Goal: Information Seeking & Learning: Learn about a topic

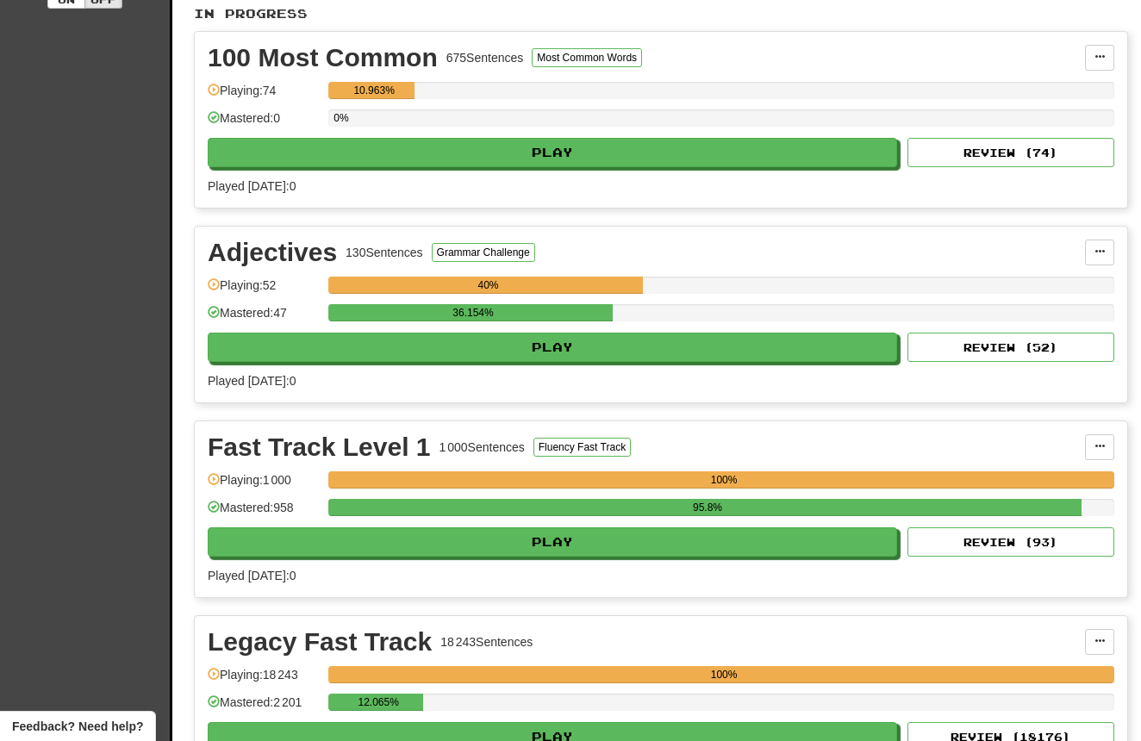
scroll to position [389, 0]
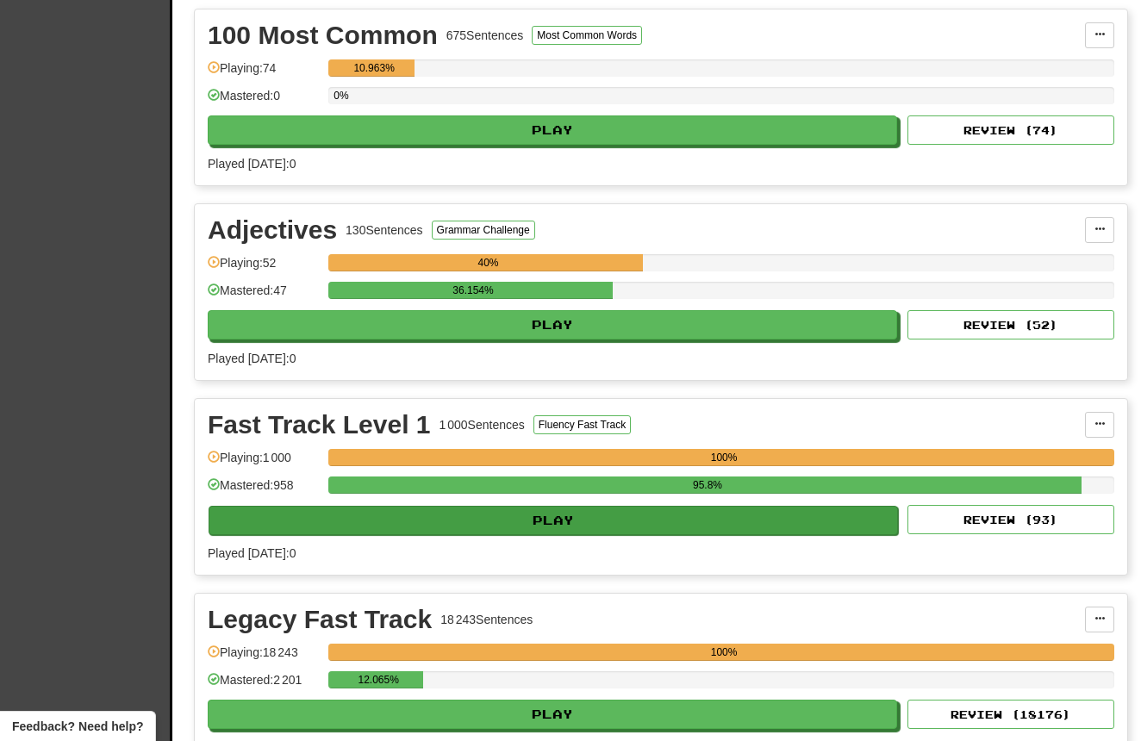
click at [593, 520] on button "Play" at bounding box center [554, 520] width 690 height 29
select select "**"
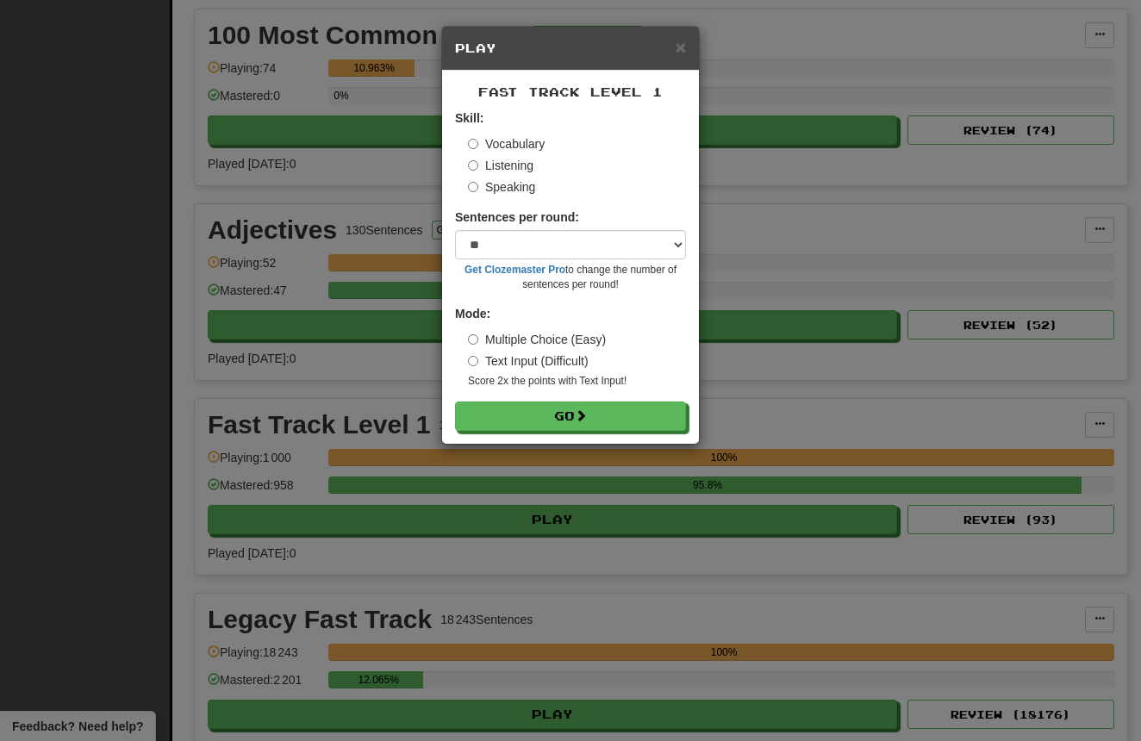
drag, startPoint x: 498, startPoint y: 166, endPoint x: 511, endPoint y: 181, distance: 19.5
click at [498, 166] on label "Listening" at bounding box center [501, 165] width 66 height 17
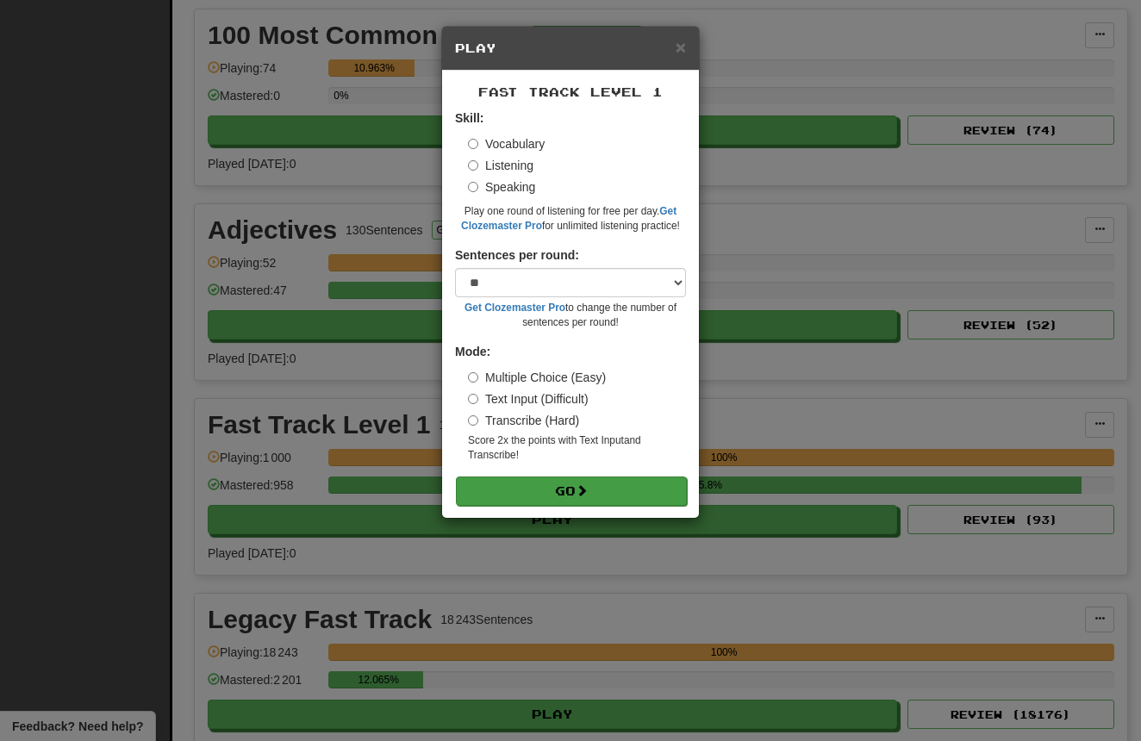
click at [580, 478] on button "Go" at bounding box center [571, 491] width 231 height 29
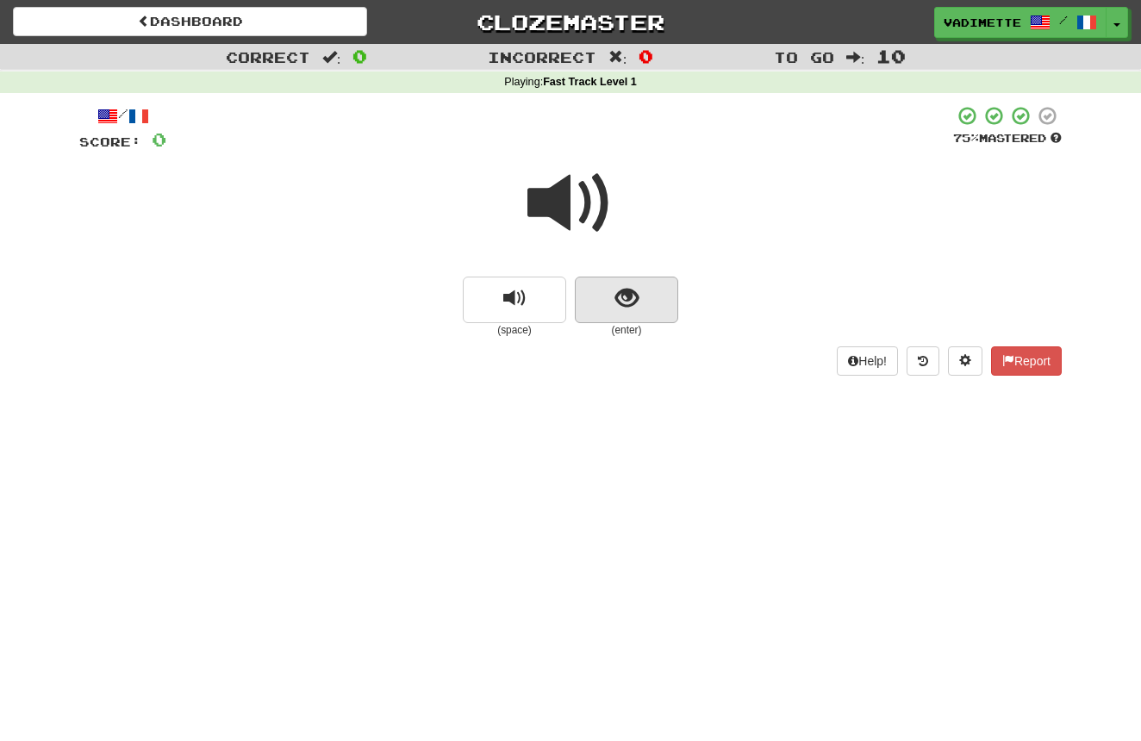
click at [641, 290] on button "show sentence" at bounding box center [626, 300] width 103 height 47
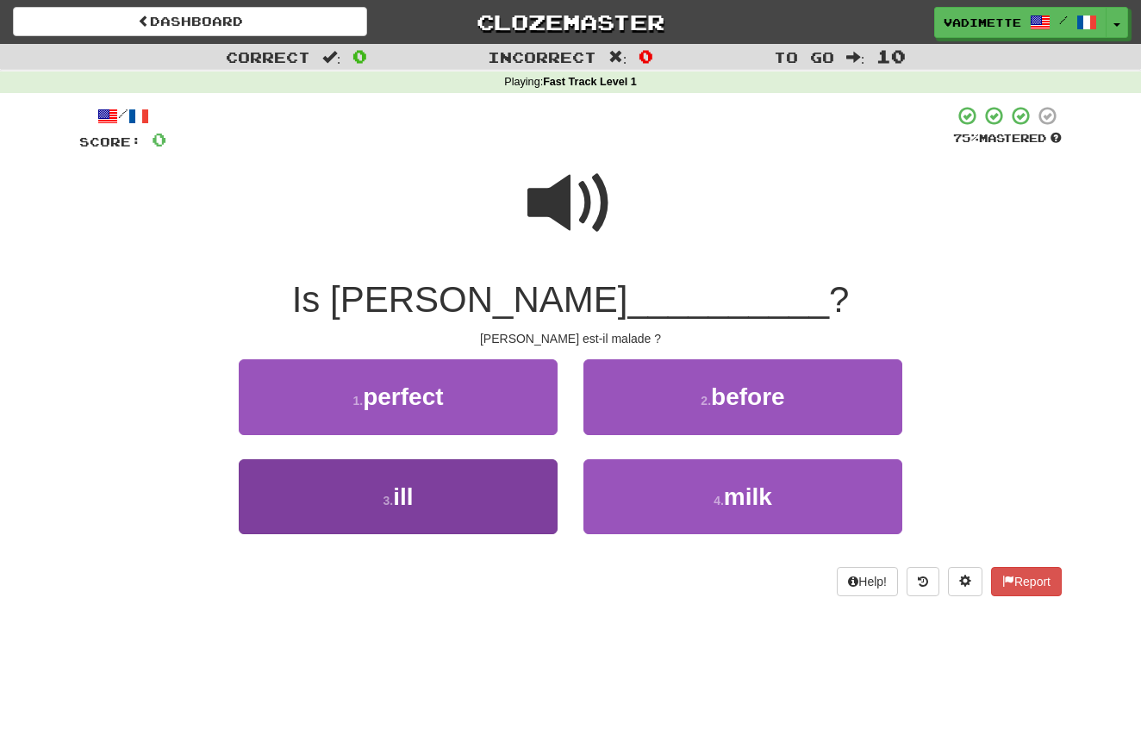
click at [466, 485] on button "3 . ill" at bounding box center [398, 497] width 319 height 75
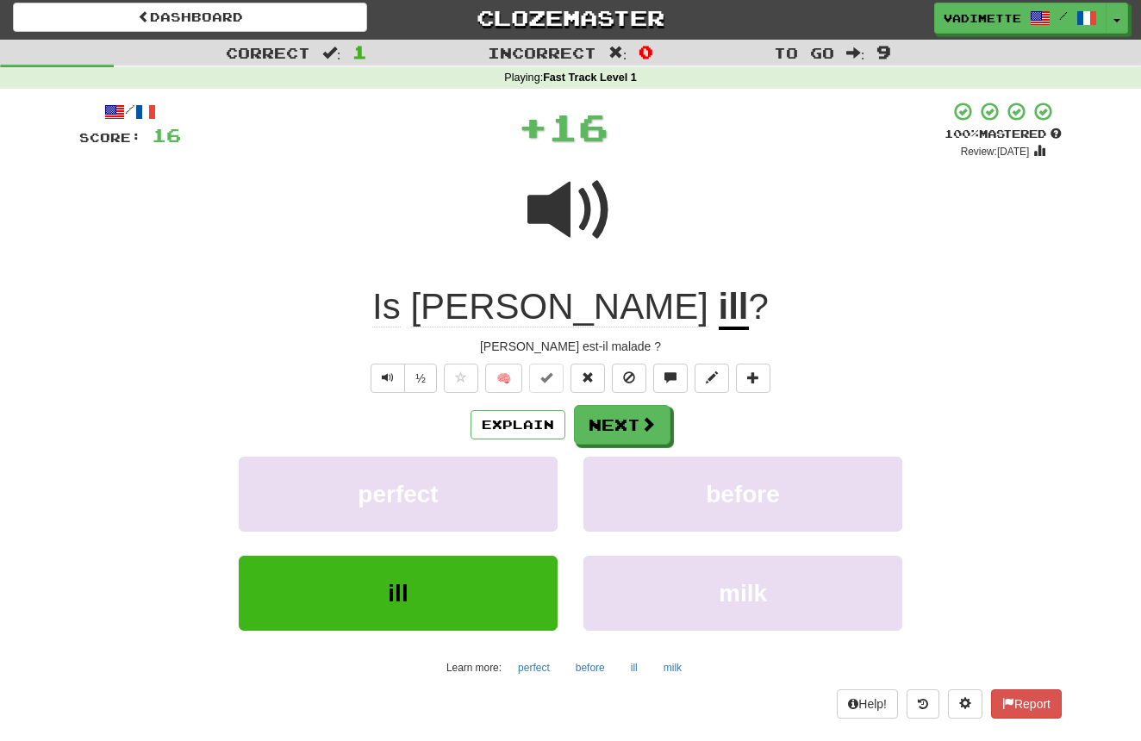
scroll to position [4, 0]
click at [659, 424] on button "Next" at bounding box center [623, 426] width 97 height 40
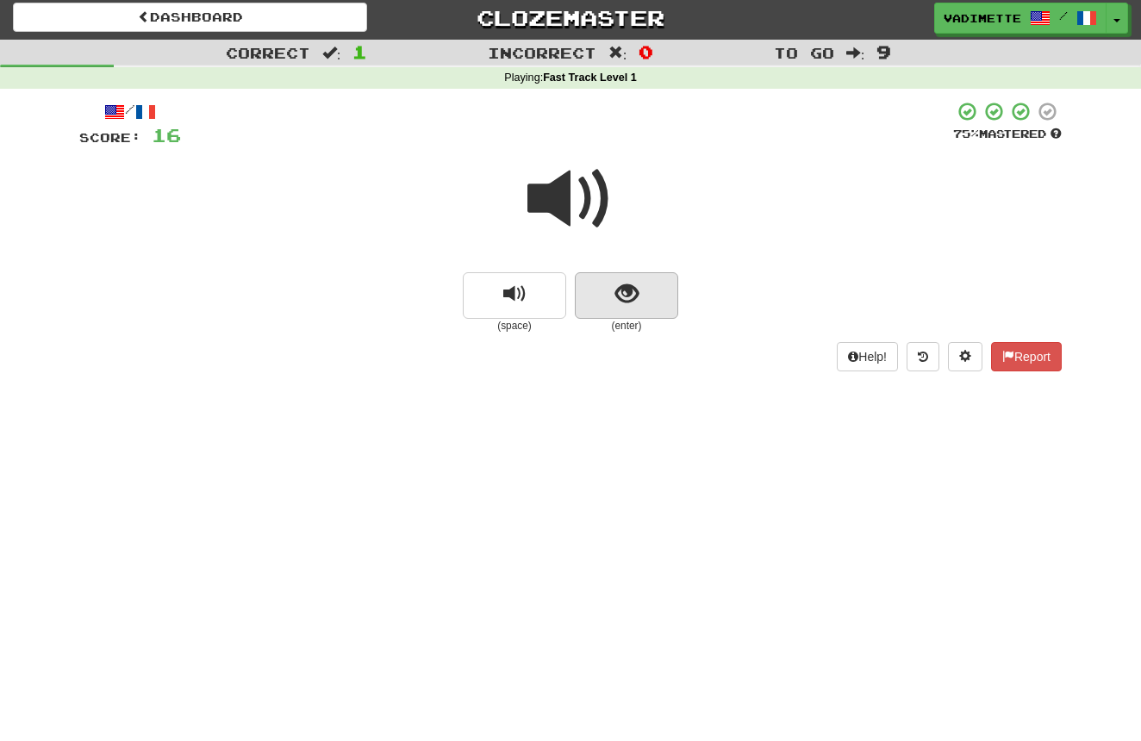
click at [653, 302] on button "show sentence" at bounding box center [626, 295] width 103 height 47
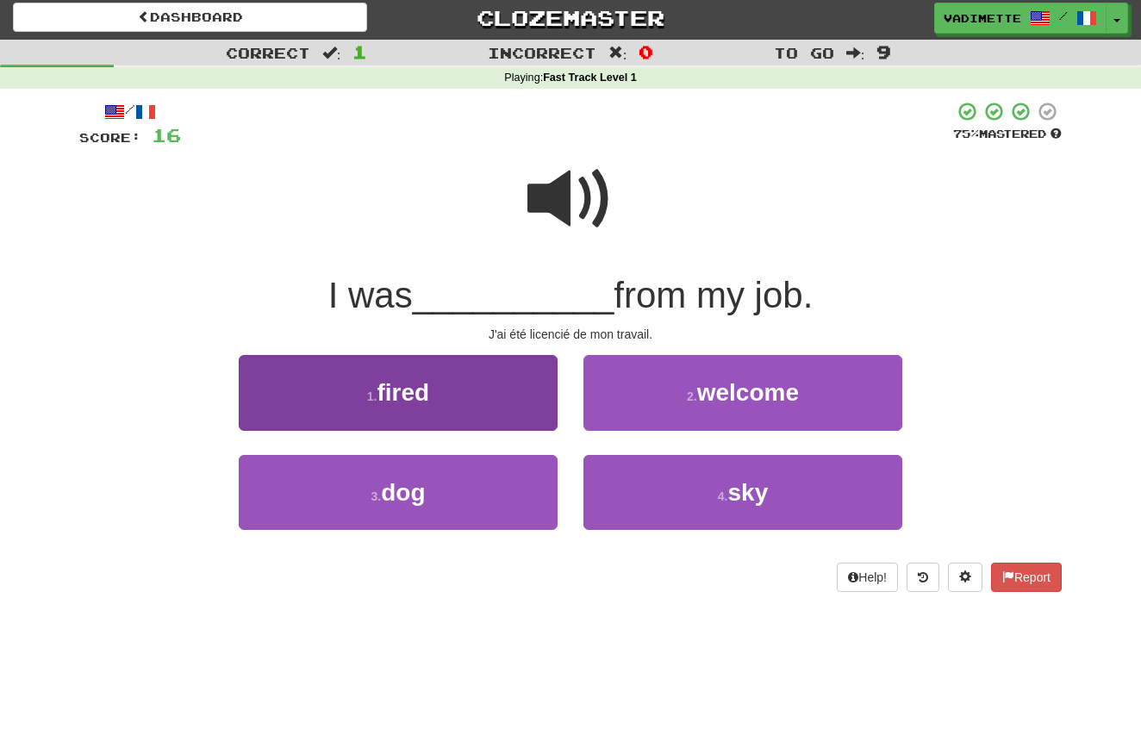
click at [479, 391] on button "1 . fired" at bounding box center [398, 392] width 319 height 75
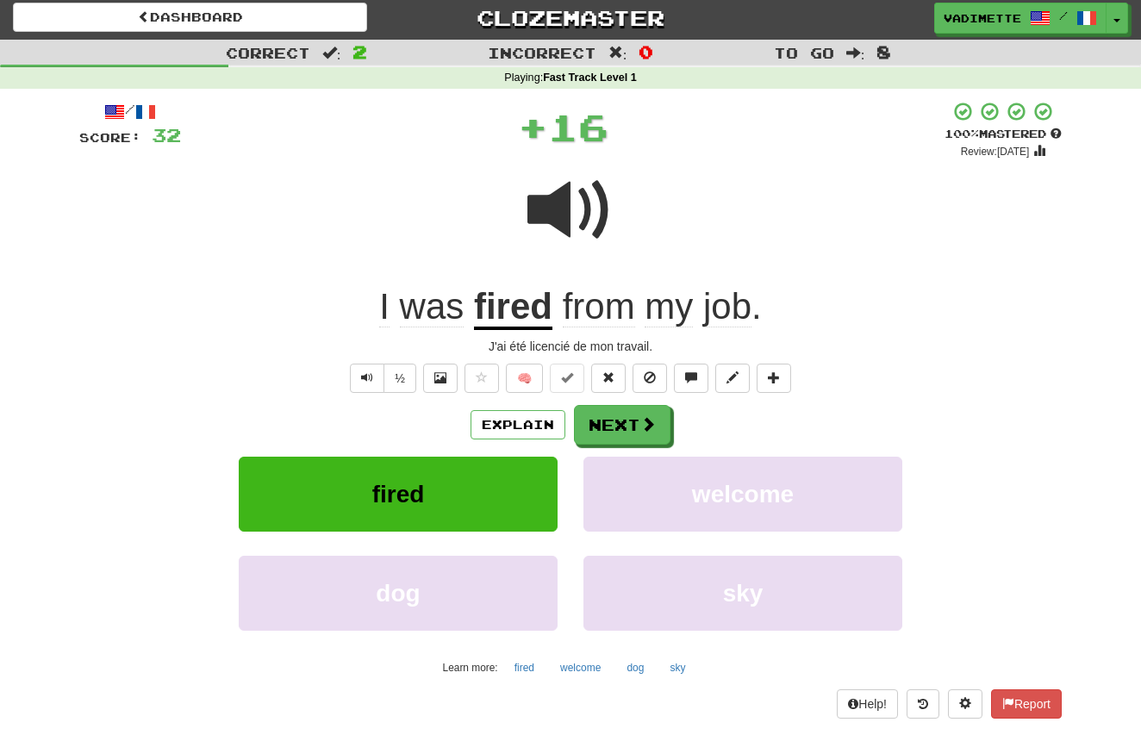
click at [631, 426] on button "Next" at bounding box center [622, 425] width 97 height 40
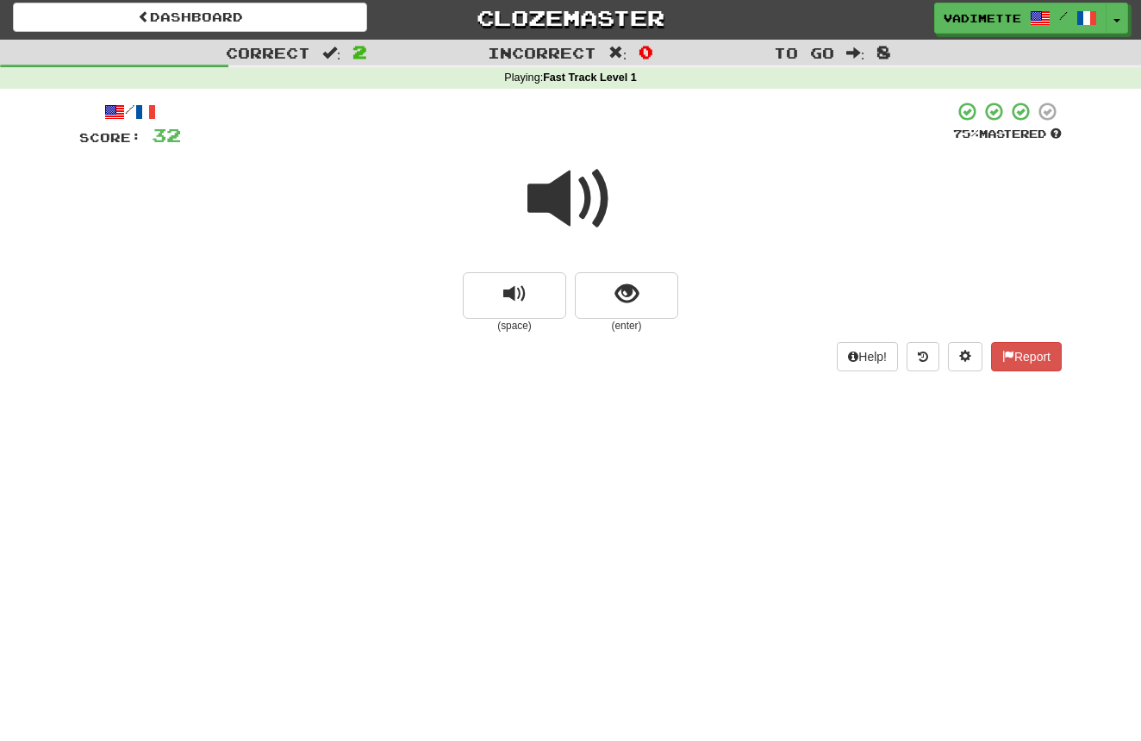
click at [653, 321] on small "(enter)" at bounding box center [626, 326] width 103 height 15
click at [653, 311] on button "show sentence" at bounding box center [626, 295] width 103 height 47
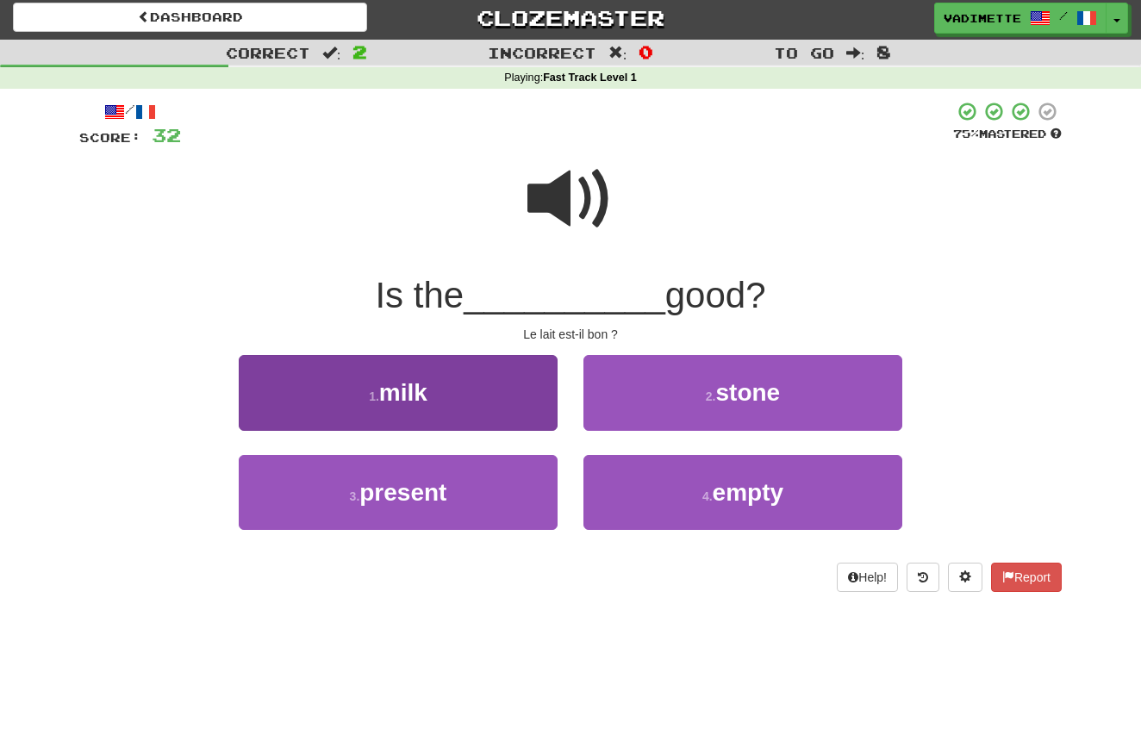
click at [456, 379] on button "1 . milk" at bounding box center [398, 392] width 319 height 75
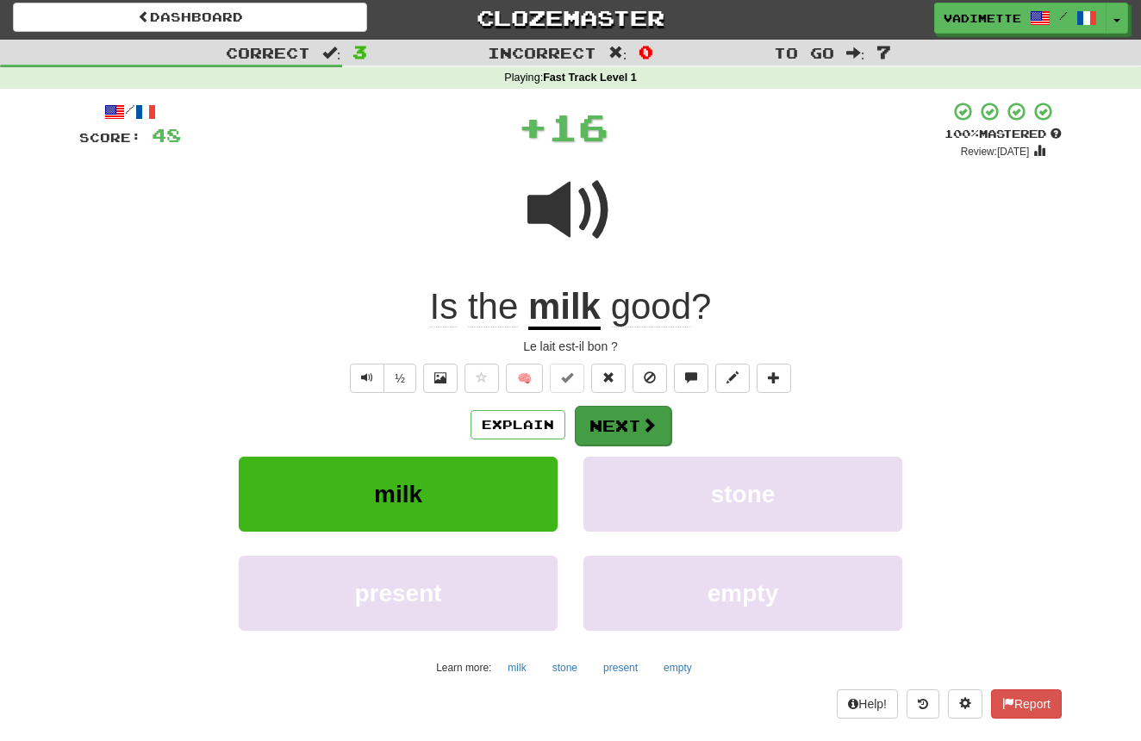
click at [625, 422] on button "Next" at bounding box center [623, 426] width 97 height 40
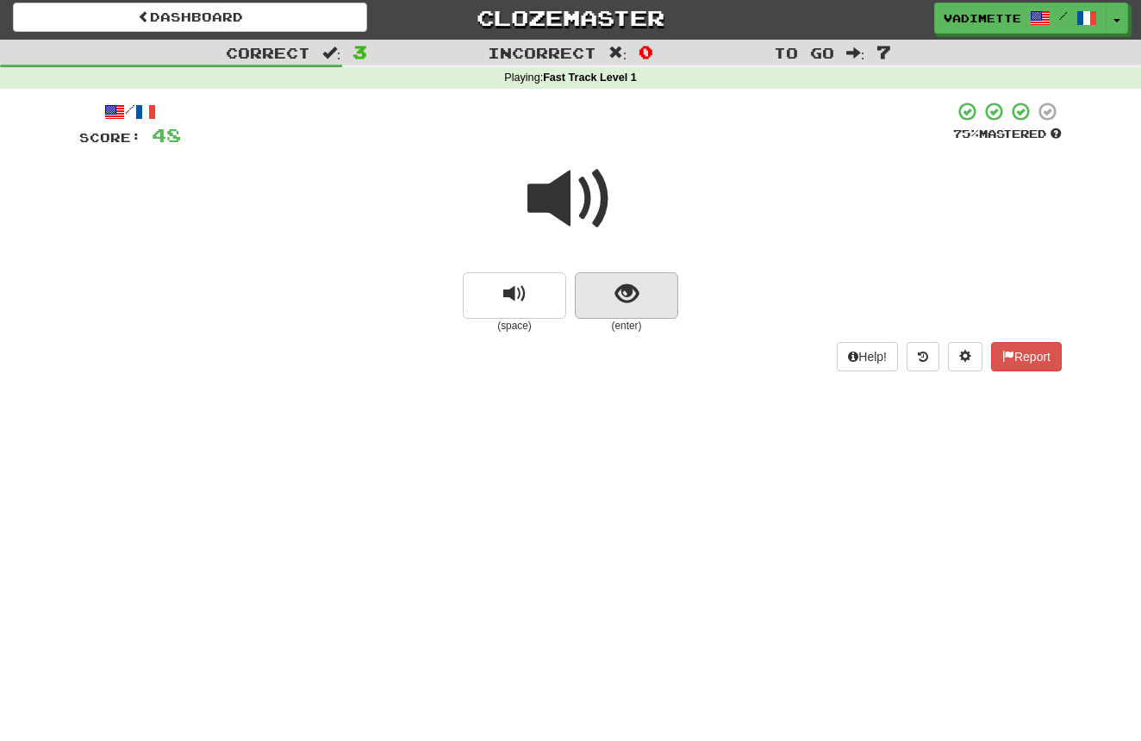
click at [658, 307] on button "show sentence" at bounding box center [626, 295] width 103 height 47
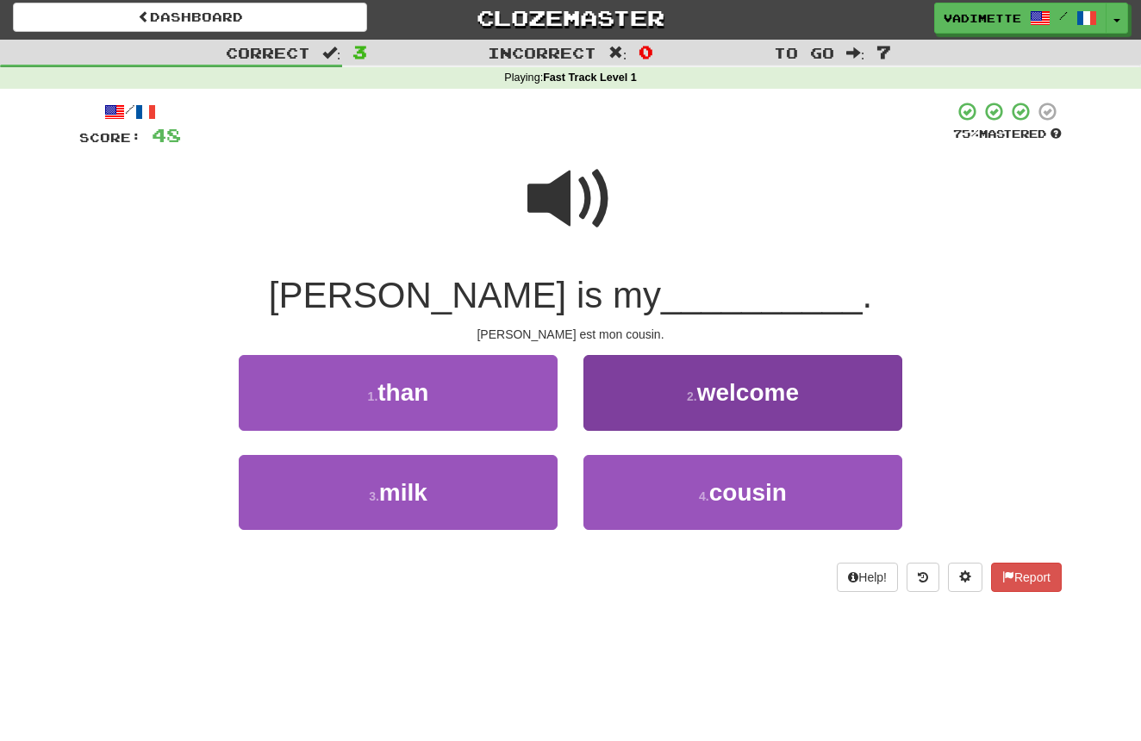
click at [729, 490] on span "cousin" at bounding box center [749, 492] width 78 height 27
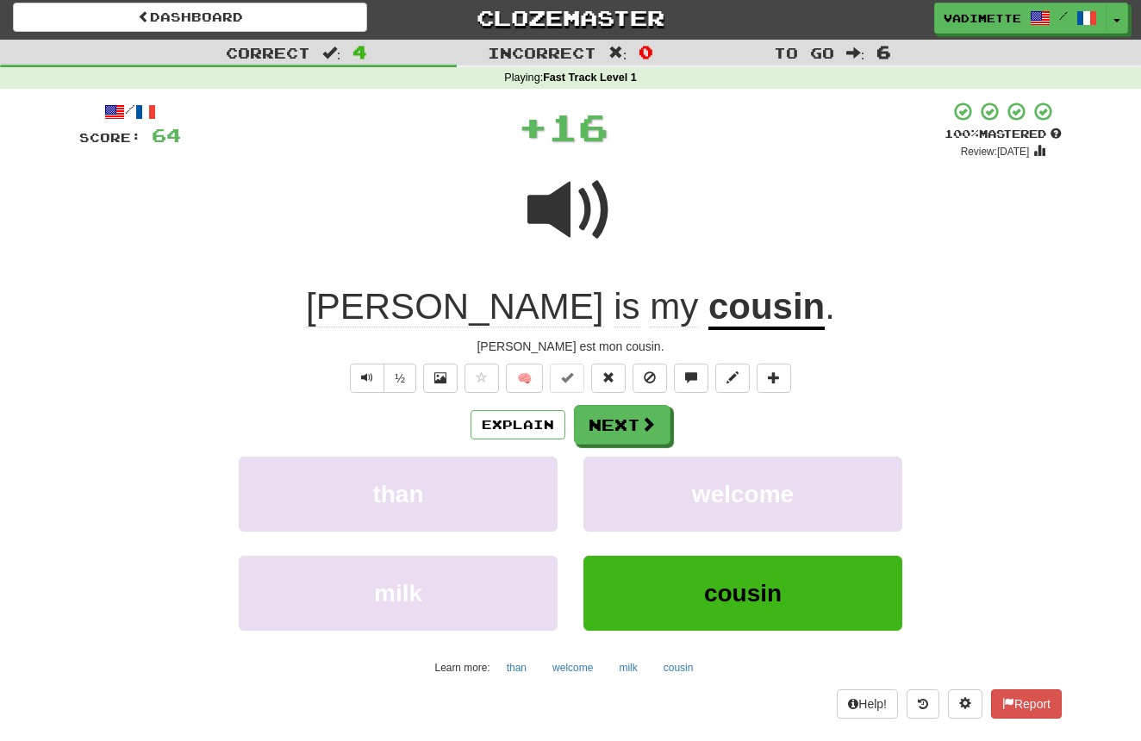
click at [620, 422] on button "Next" at bounding box center [622, 425] width 97 height 40
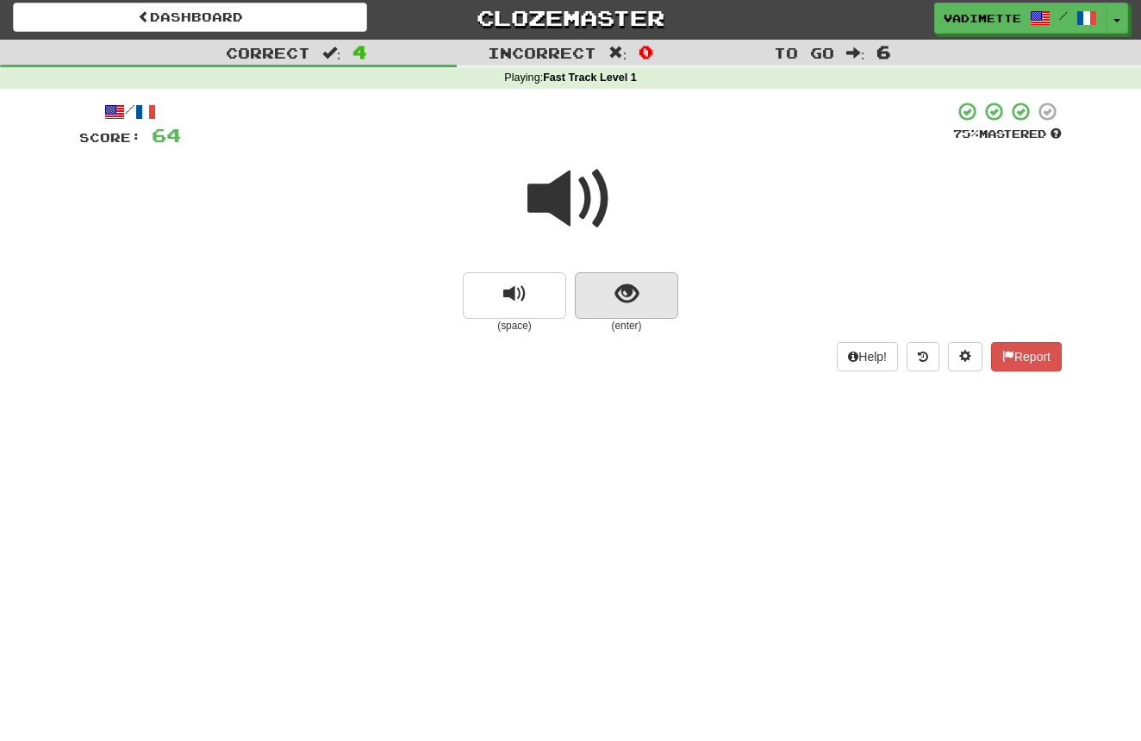
click at [635, 297] on span "show sentence" at bounding box center [627, 294] width 23 height 23
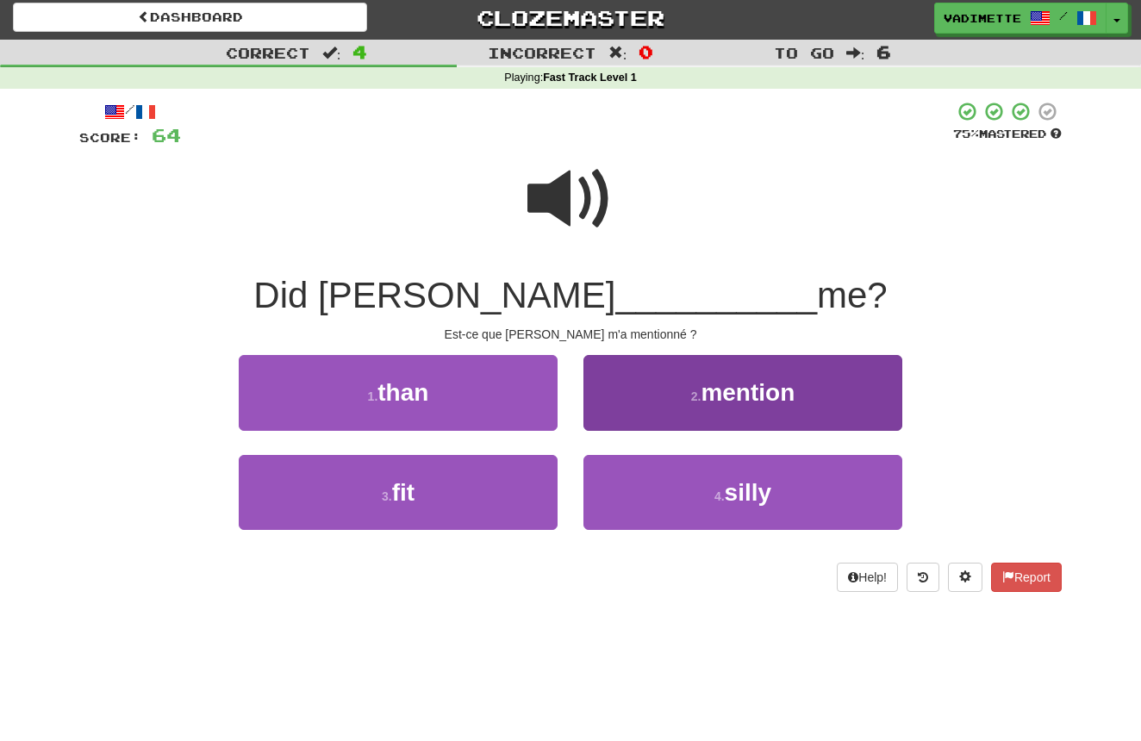
click at [734, 395] on span "mention" at bounding box center [748, 392] width 94 height 27
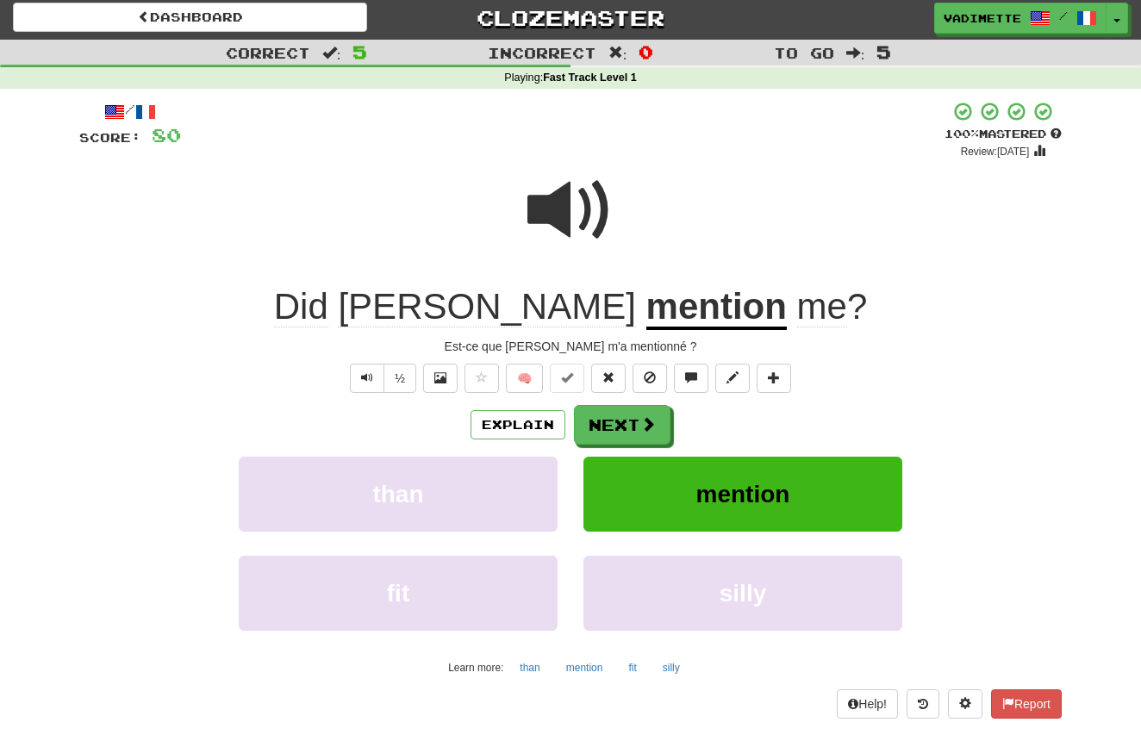
drag, startPoint x: 632, startPoint y: 420, endPoint x: 641, endPoint y: 415, distance: 10.1
click at [632, 420] on button "Next" at bounding box center [622, 425] width 97 height 40
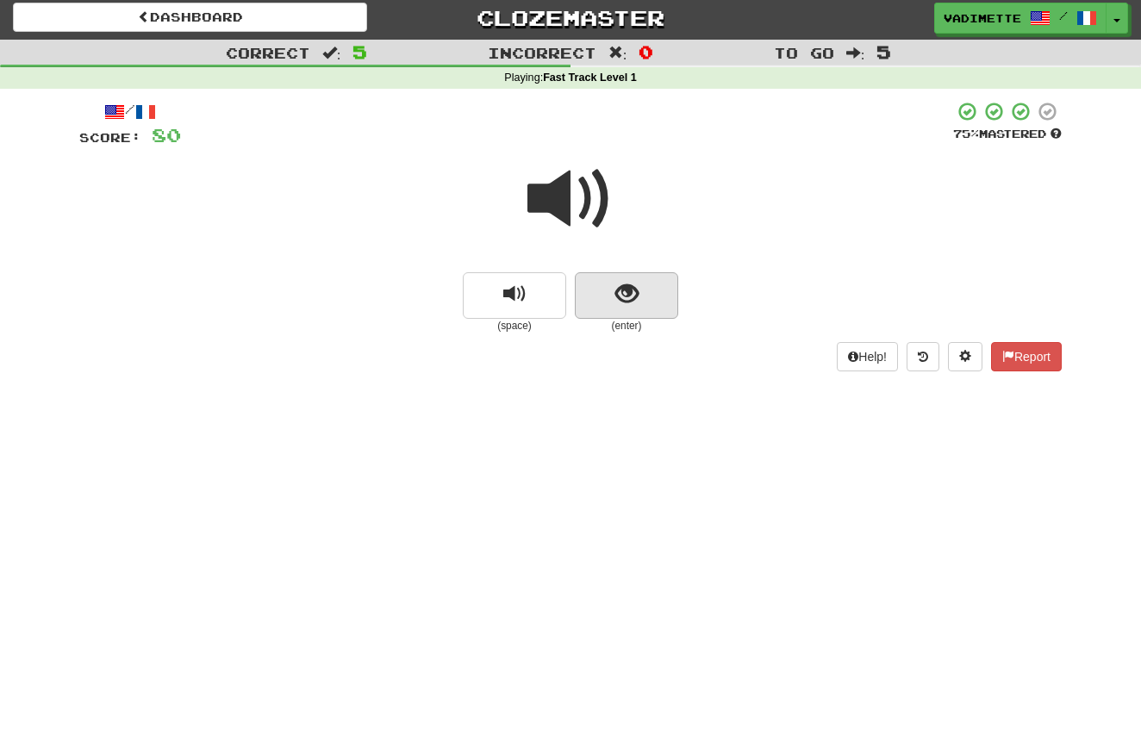
click at [665, 295] on button "show sentence" at bounding box center [626, 295] width 103 height 47
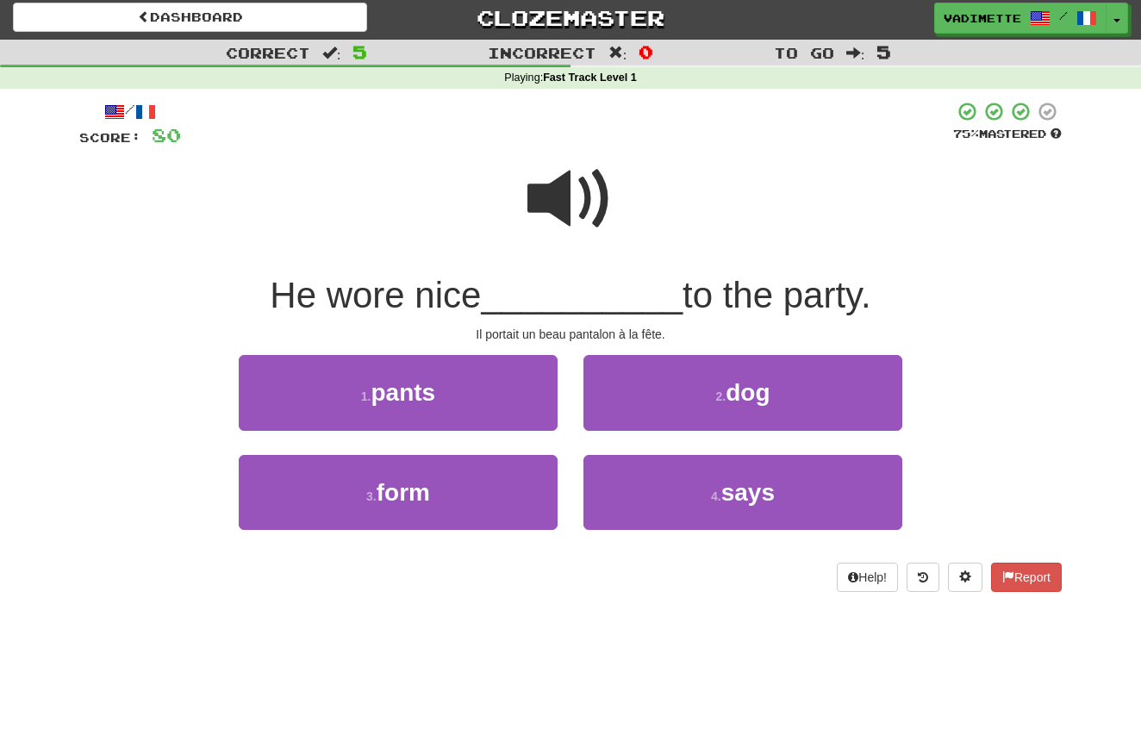
drag, startPoint x: 450, startPoint y: 391, endPoint x: 460, endPoint y: 386, distance: 10.8
click at [450, 391] on button "1 . pants" at bounding box center [398, 392] width 319 height 75
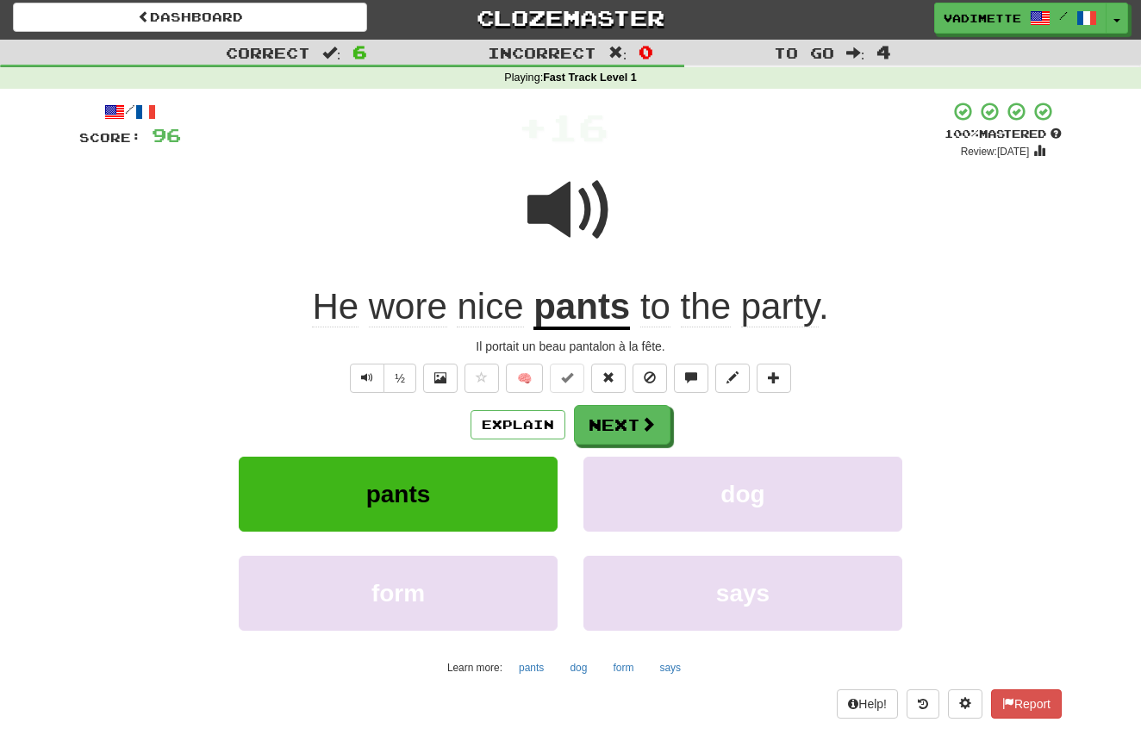
click at [632, 428] on button "Next" at bounding box center [622, 425] width 97 height 40
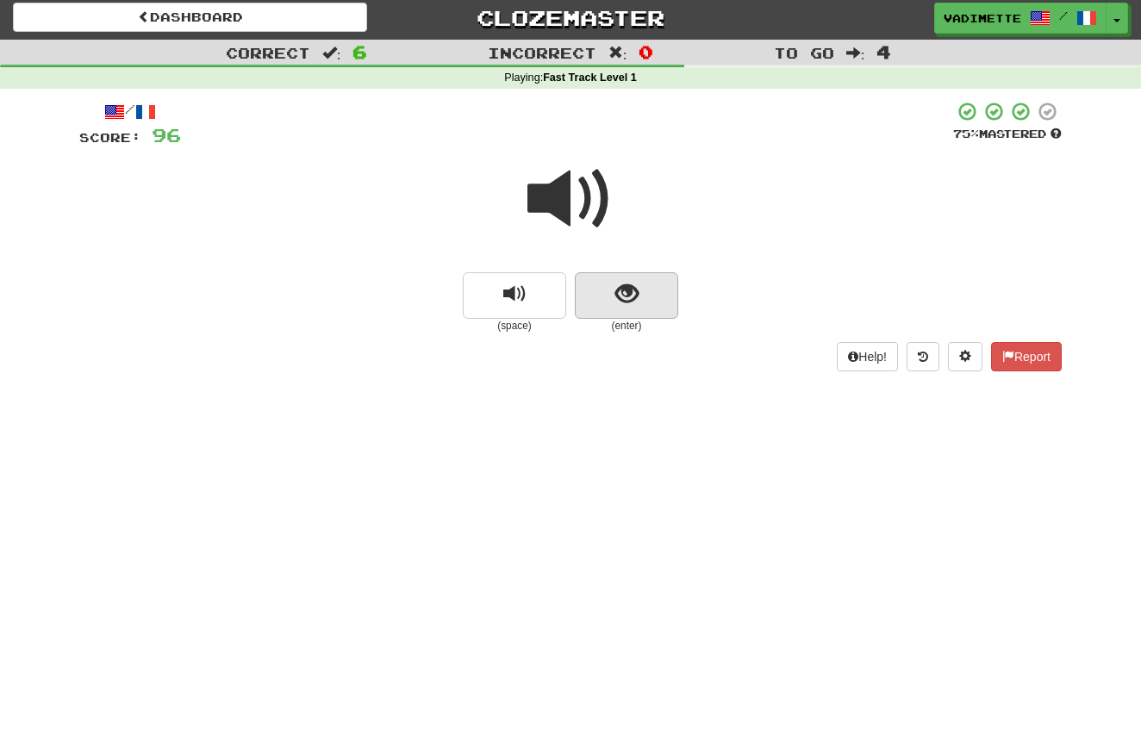
click at [649, 307] on button "show sentence" at bounding box center [626, 295] width 103 height 47
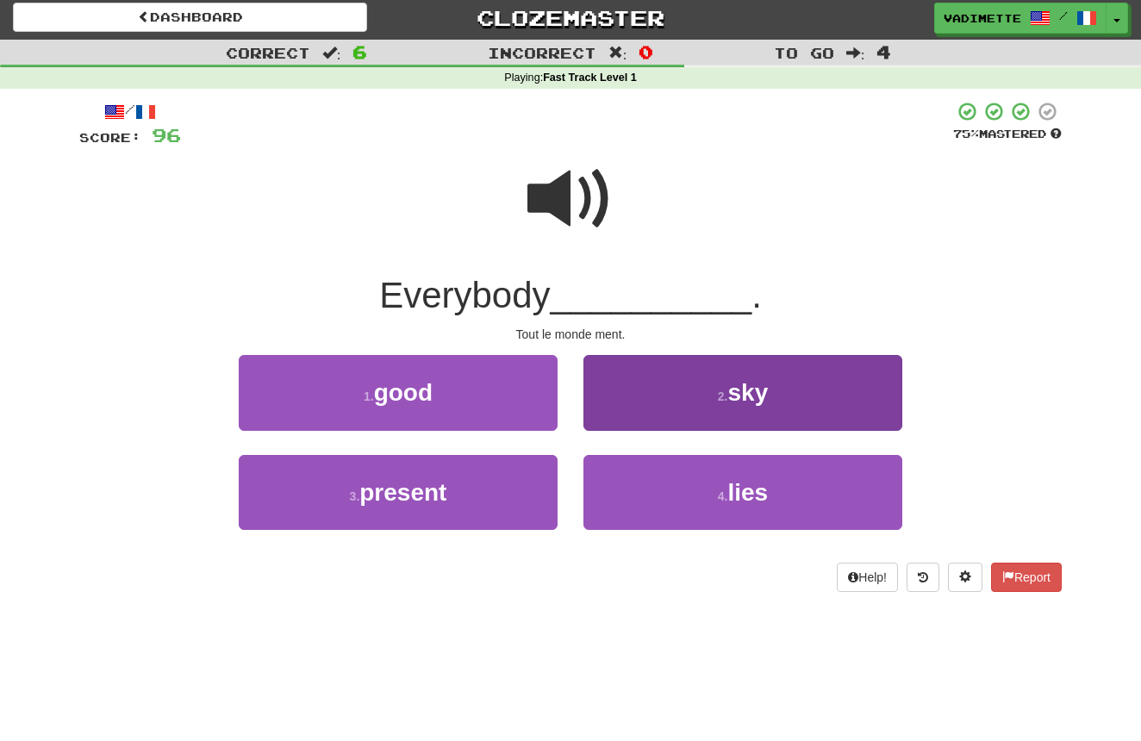
click at [749, 490] on span "lies" at bounding box center [748, 492] width 41 height 27
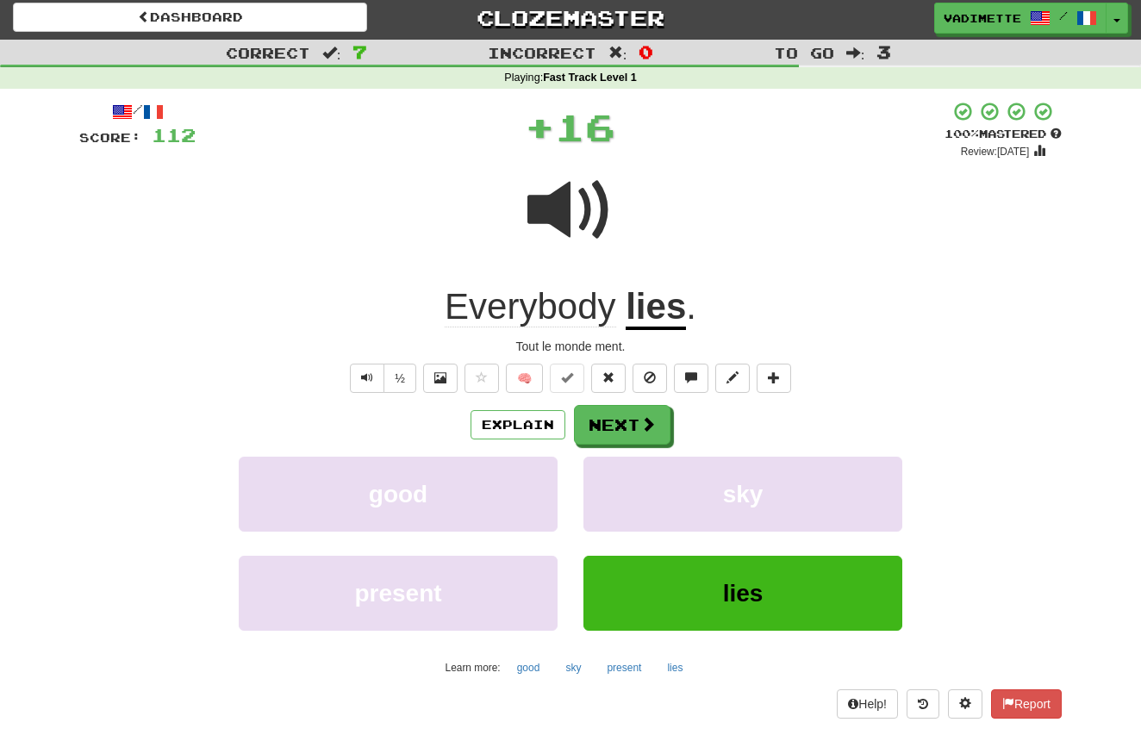
click at [625, 423] on button "Next" at bounding box center [622, 425] width 97 height 40
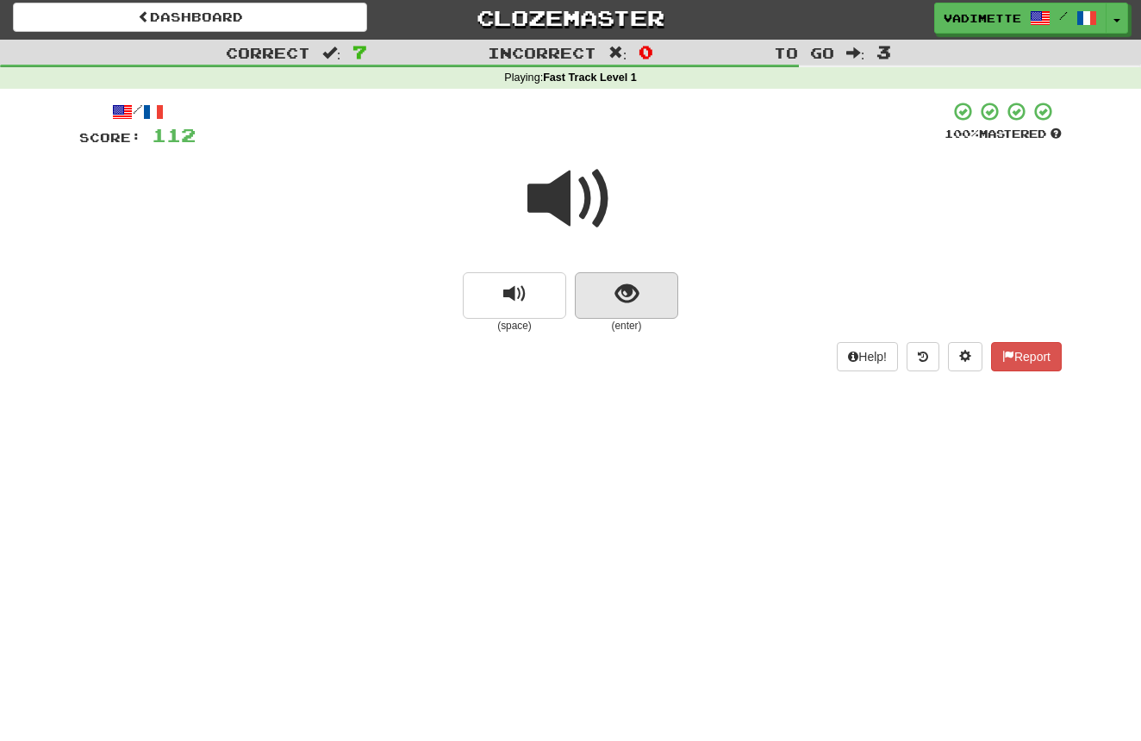
click at [657, 303] on button "show sentence" at bounding box center [626, 295] width 103 height 47
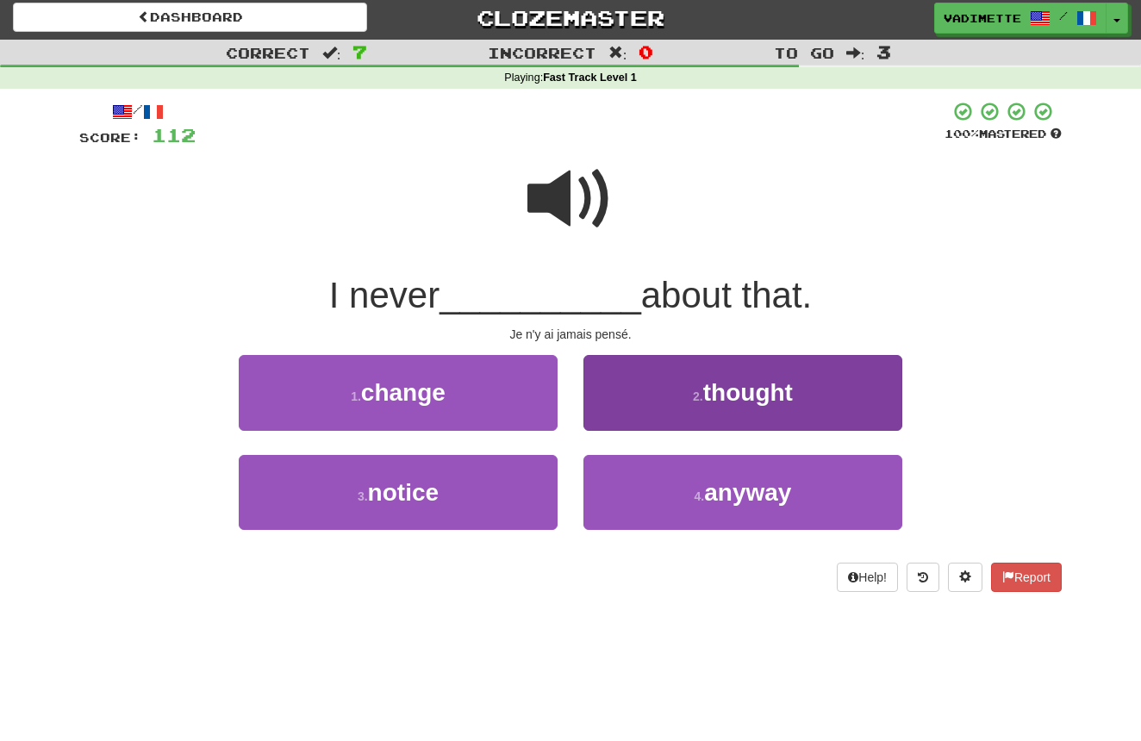
click at [728, 397] on span "thought" at bounding box center [748, 392] width 90 height 27
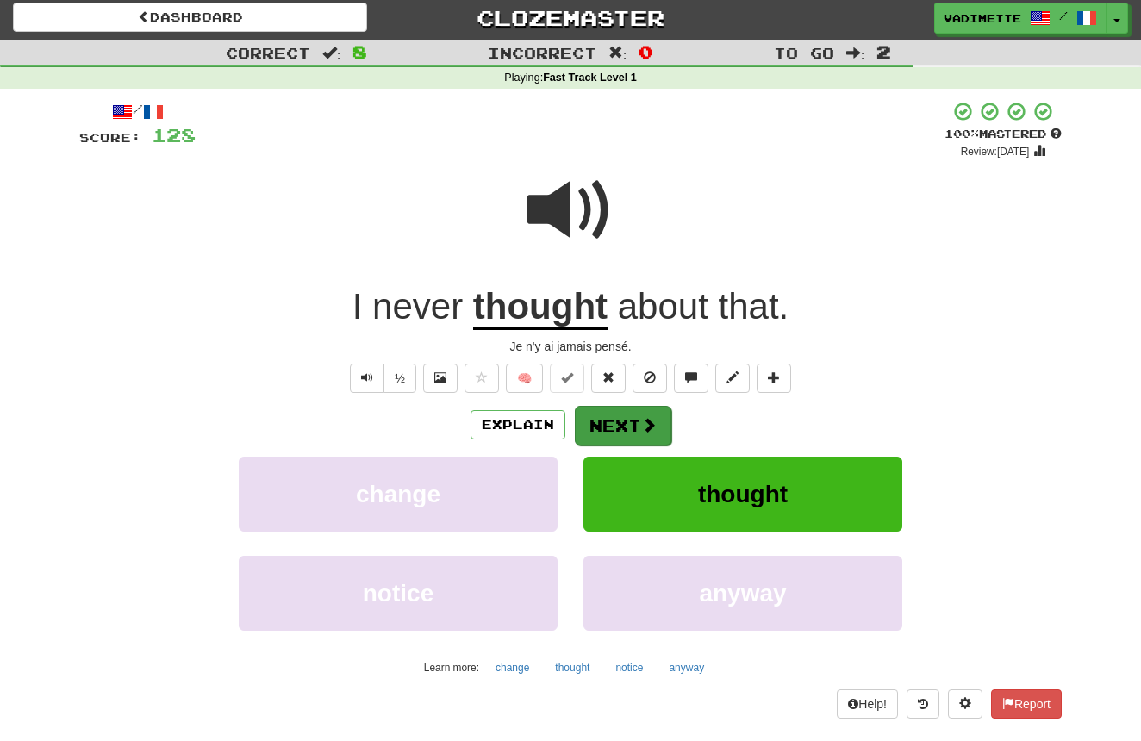
click at [627, 416] on button "Next" at bounding box center [623, 426] width 97 height 40
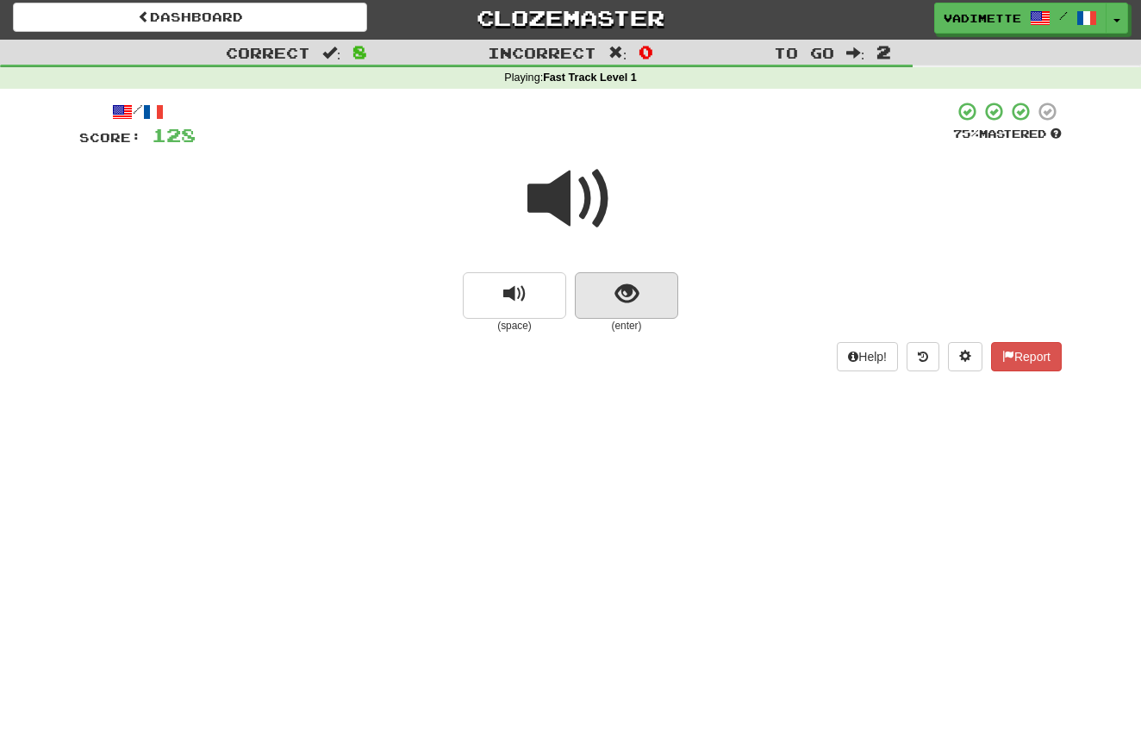
click at [656, 300] on button "show sentence" at bounding box center [626, 295] width 103 height 47
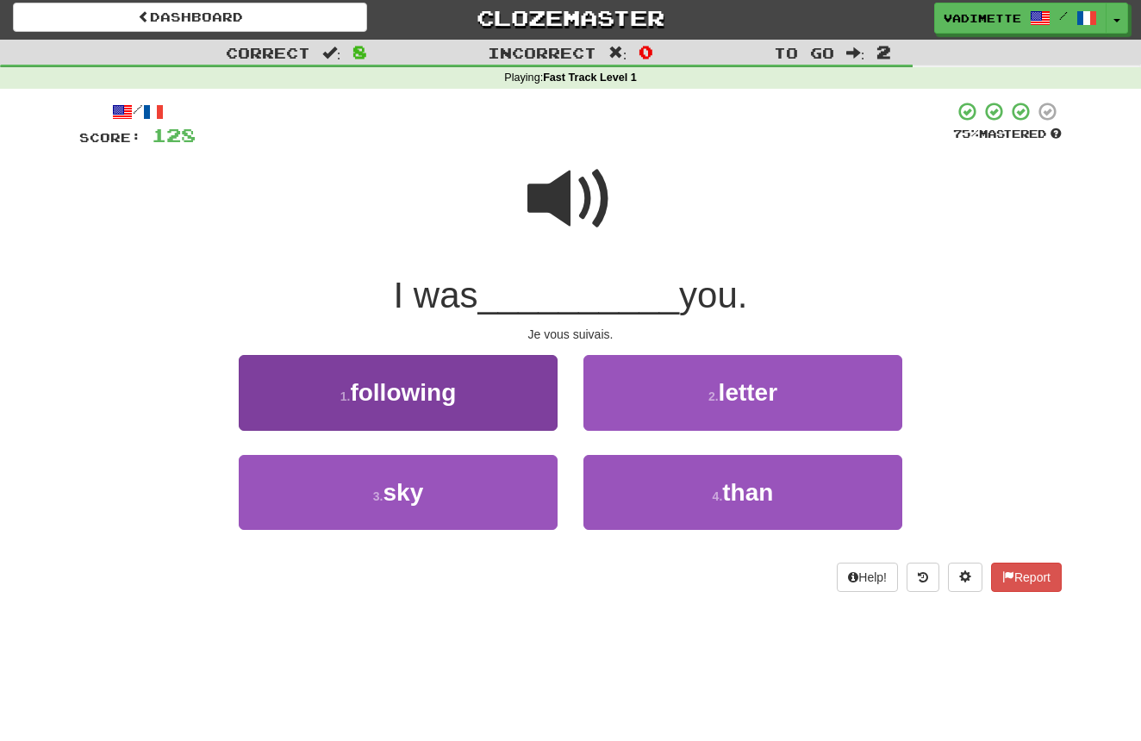
click at [512, 404] on button "1 . following" at bounding box center [398, 392] width 319 height 75
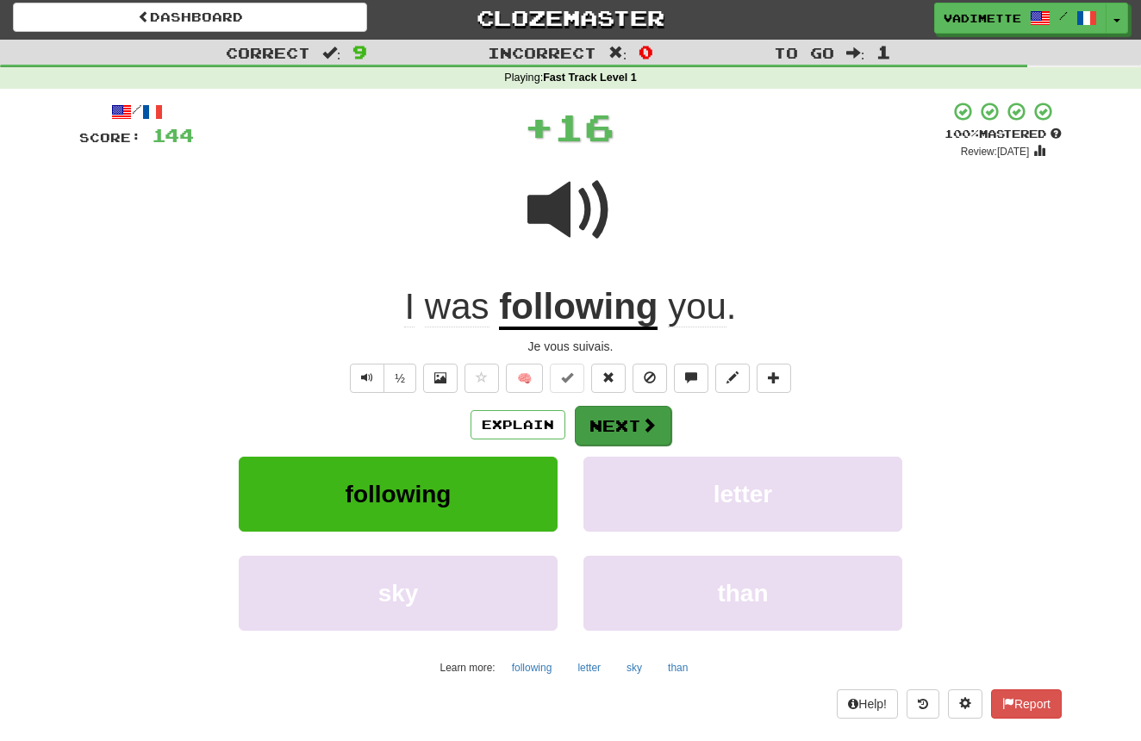
click at [609, 424] on button "Next" at bounding box center [623, 426] width 97 height 40
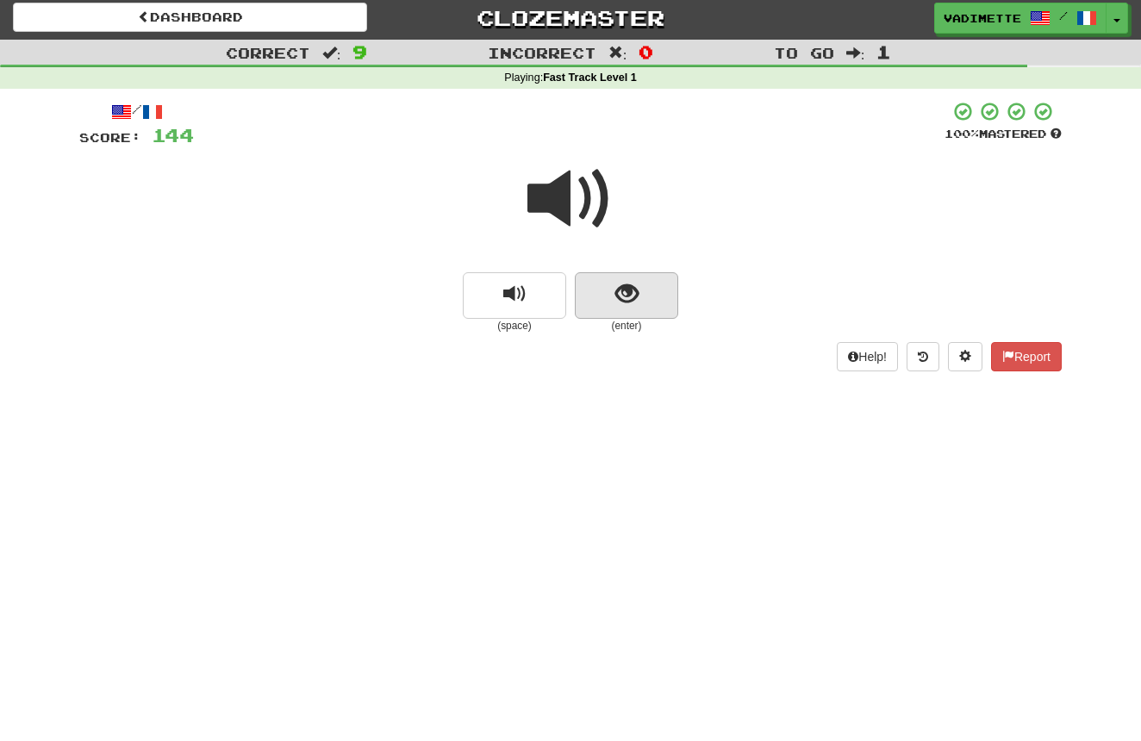
click at [653, 295] on button "show sentence" at bounding box center [626, 295] width 103 height 47
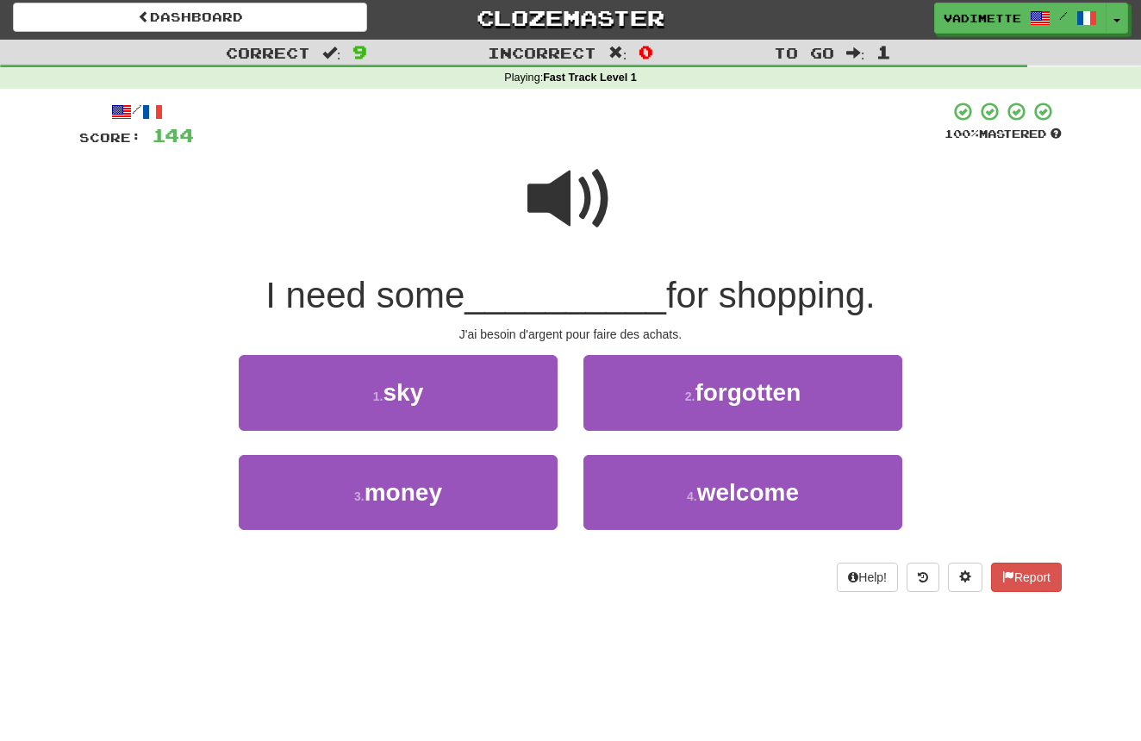
drag, startPoint x: 467, startPoint y: 481, endPoint x: 501, endPoint y: 453, distance: 44.0
click at [468, 481] on button "3 . money" at bounding box center [398, 492] width 319 height 75
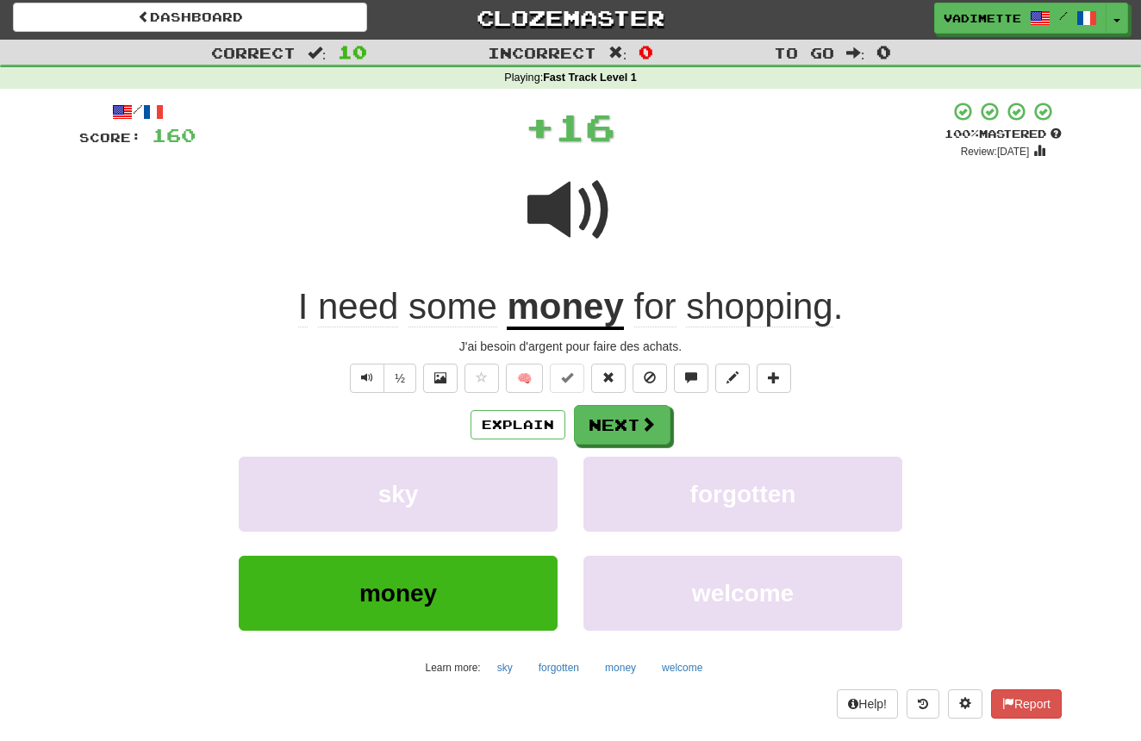
click at [631, 427] on button "Next" at bounding box center [622, 425] width 97 height 40
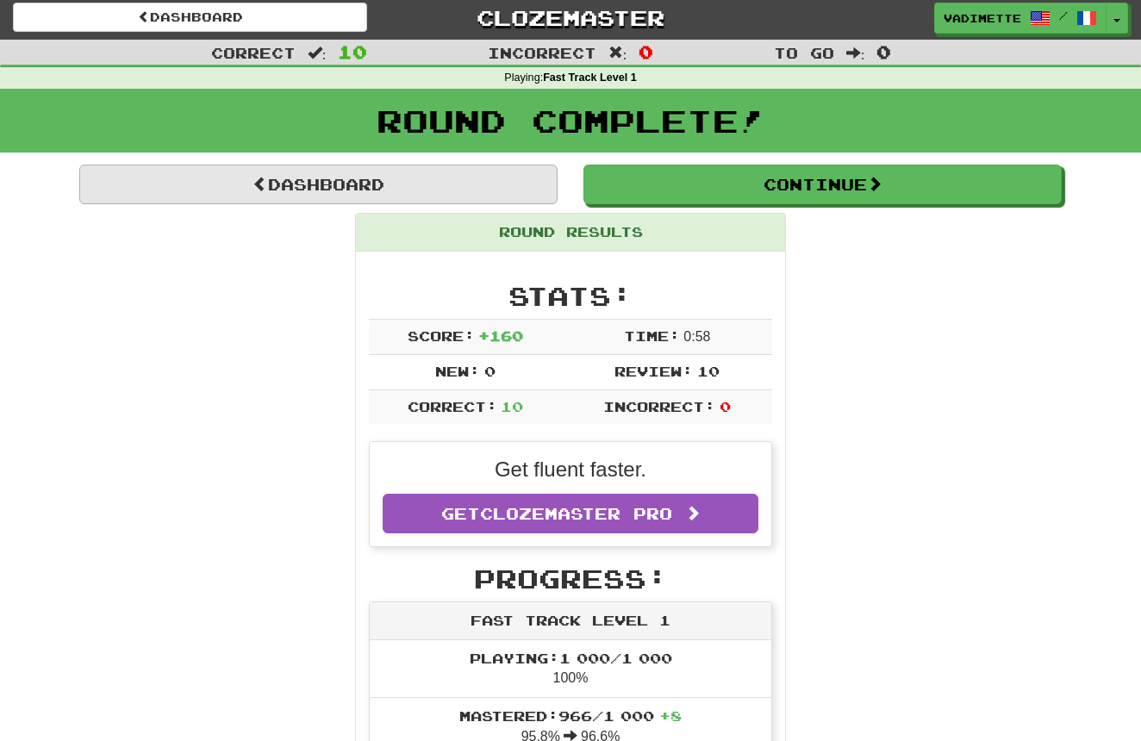
click at [453, 190] on link "Dashboard" at bounding box center [318, 185] width 478 height 40
